Goal: Task Accomplishment & Management: Use online tool/utility

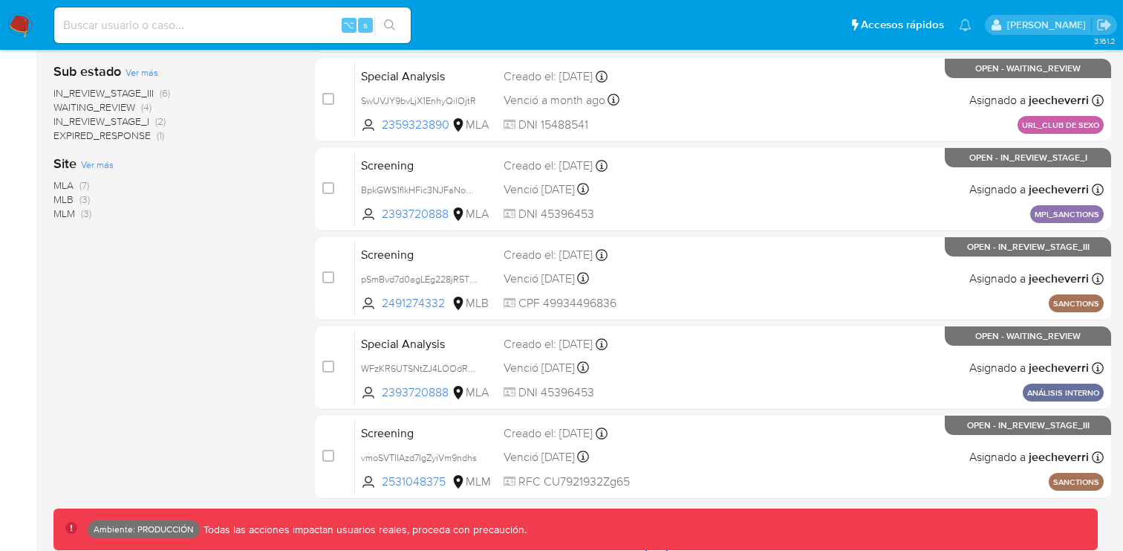
scroll to position [633, 0]
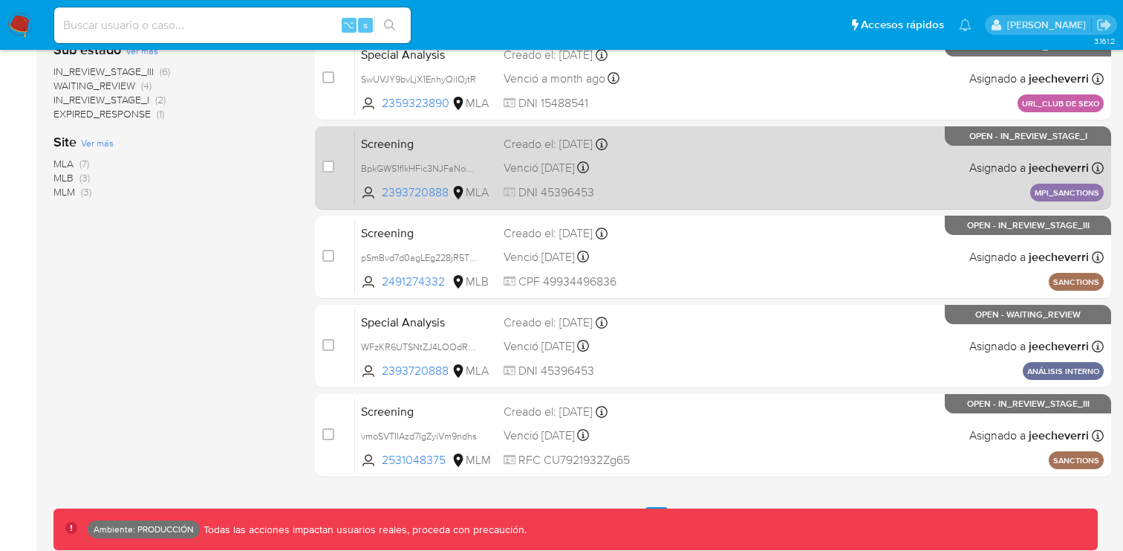
click at [437, 151] on div "Screening BpkGWS1flkHFic3NJFaNomSa 2393720888 MLA Creado el: [DATE] Creado el: …" at bounding box center [729, 167] width 749 height 75
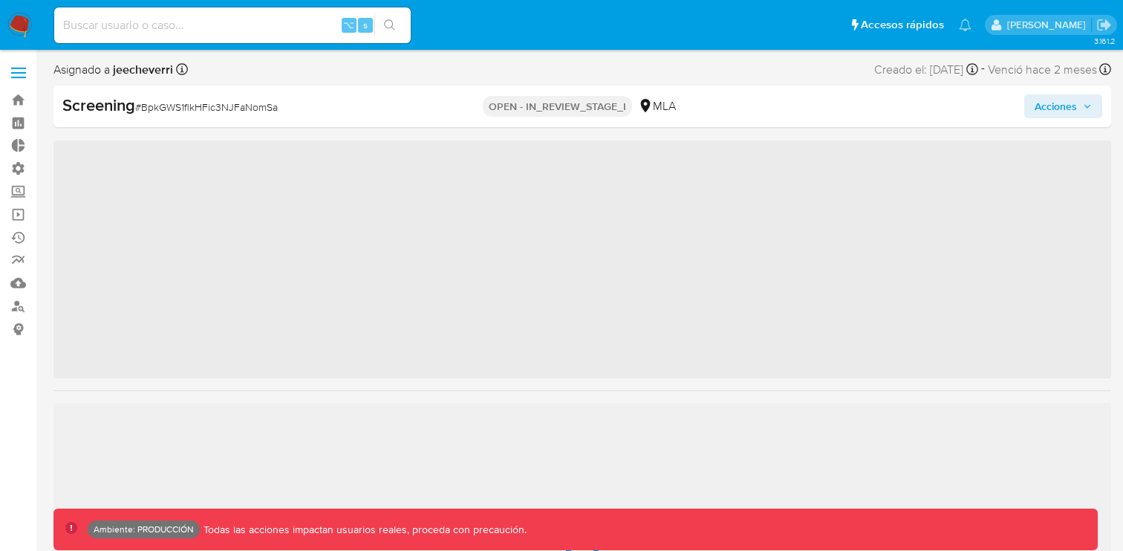
scroll to position [771, 0]
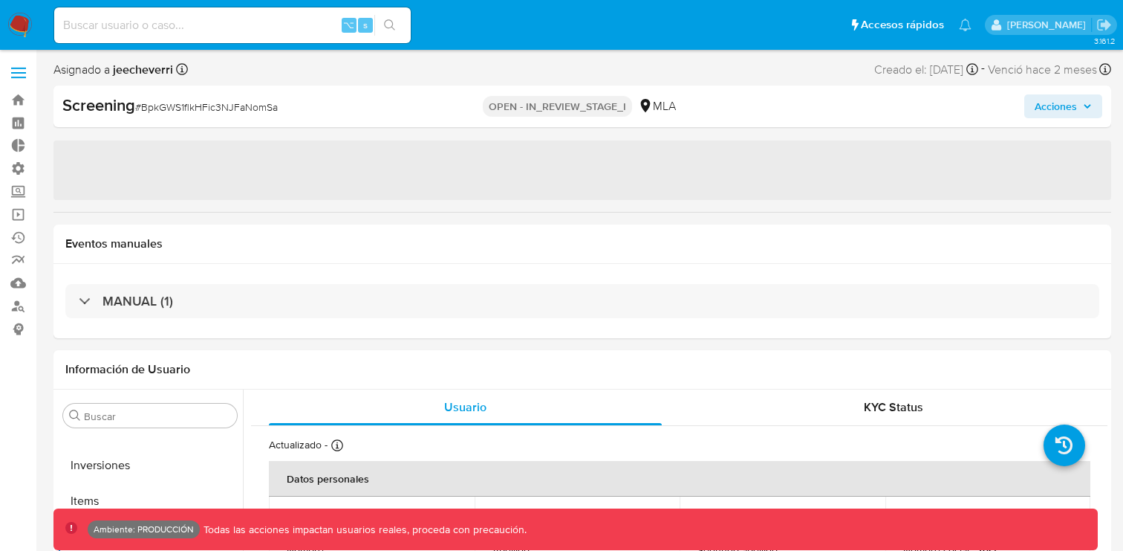
select select "10"
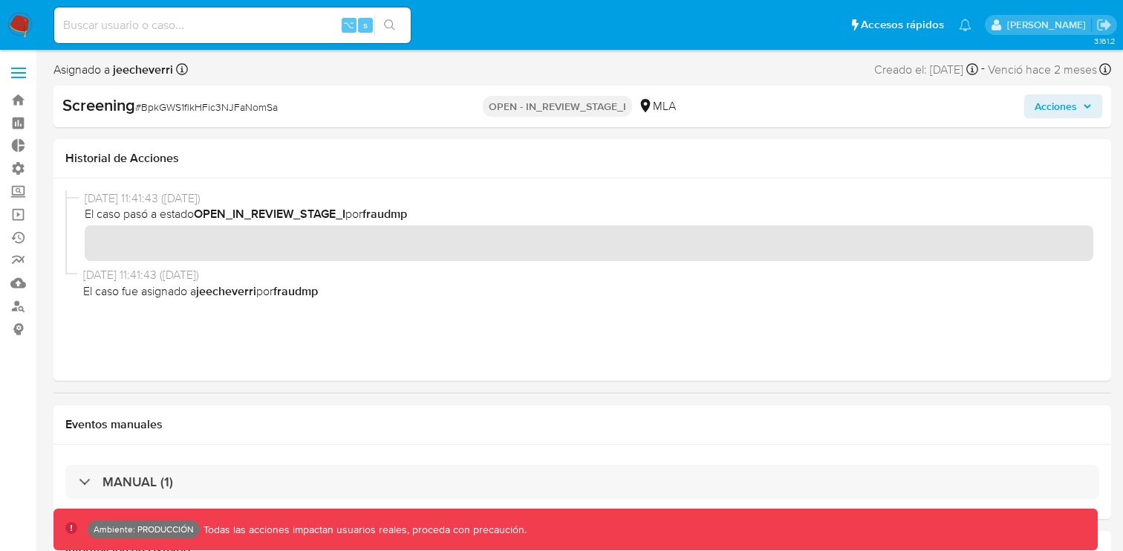
click at [1080, 108] on span "Acciones" at bounding box center [1063, 106] width 57 height 21
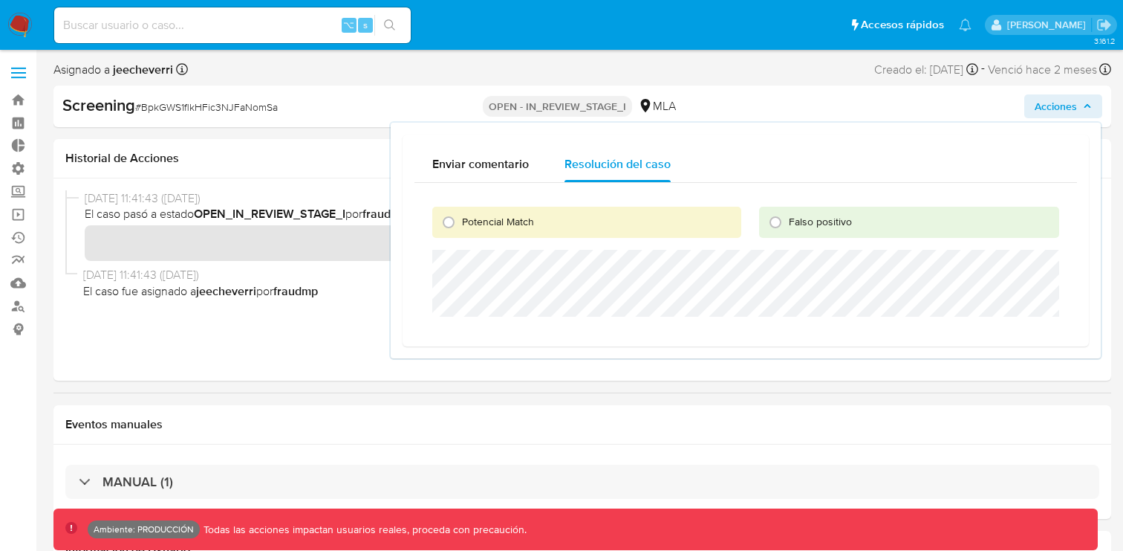
click at [1059, 104] on span "Acciones" at bounding box center [1056, 106] width 42 height 24
